Goal: Task Accomplishment & Management: Use online tool/utility

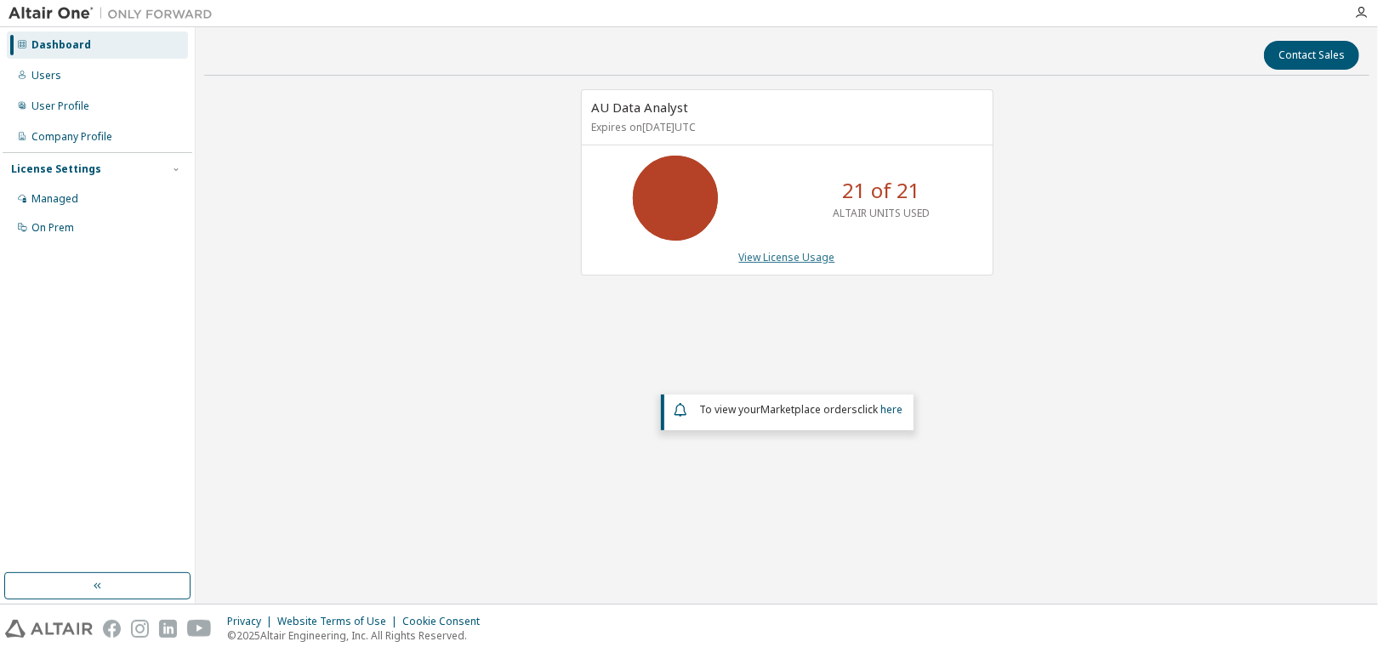
click at [798, 254] on link "View License Usage" at bounding box center [787, 257] width 96 height 14
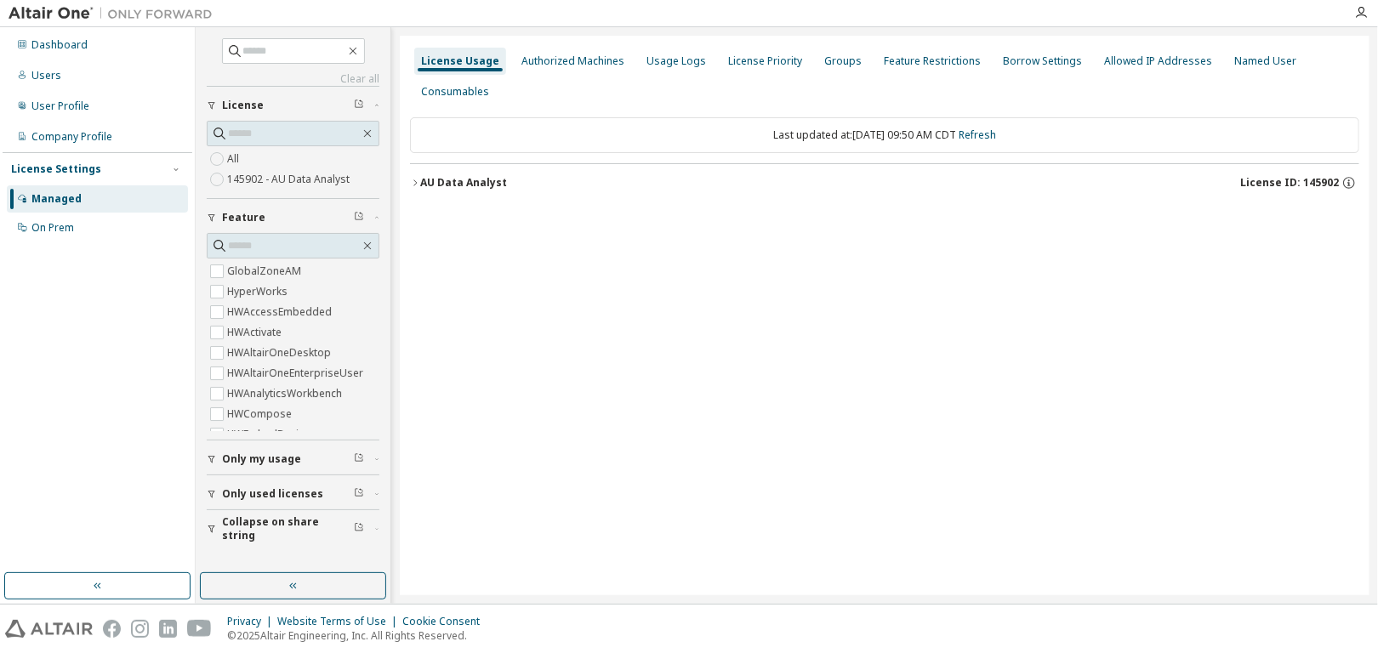
click at [417, 180] on icon "button" at bounding box center [415, 183] width 10 height 10
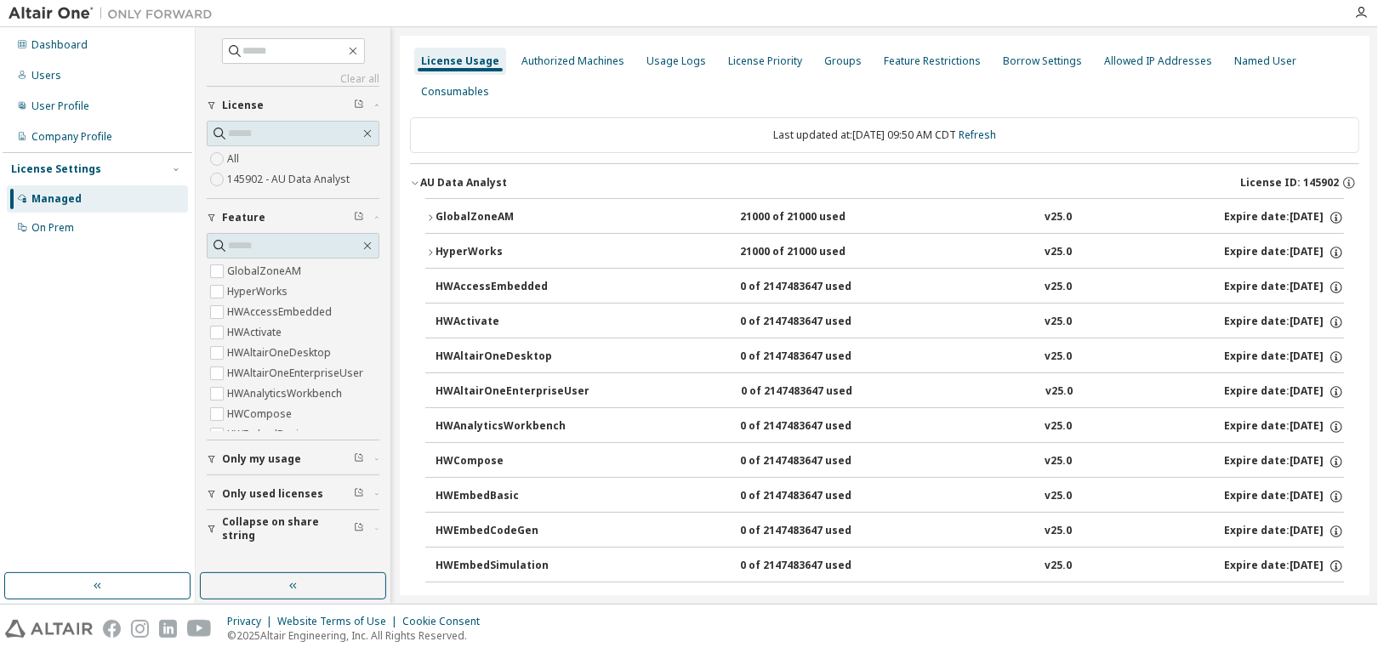
click at [428, 219] on icon "button" at bounding box center [430, 218] width 10 height 10
